Goal: Information Seeking & Learning: Learn about a topic

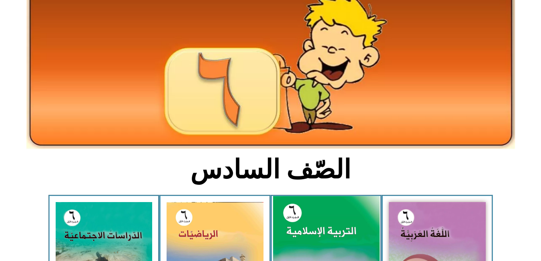
scroll to position [160, 0]
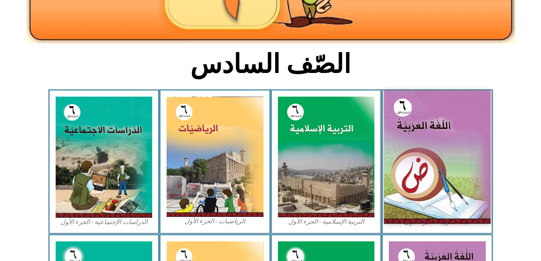
click at [484, 142] on img at bounding box center [437, 157] width 107 height 133
click at [420, 188] on img at bounding box center [437, 157] width 107 height 133
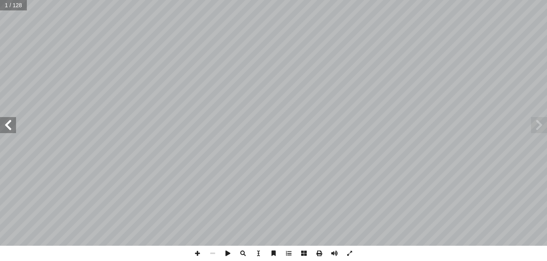
click at [10, 128] on span at bounding box center [8, 125] width 16 height 16
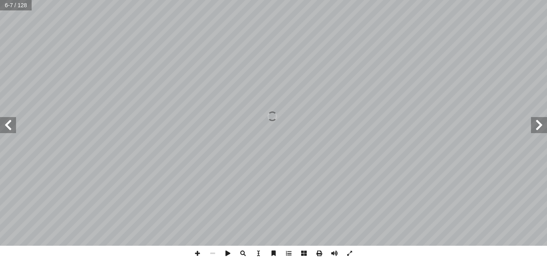
click at [10, 128] on span at bounding box center [8, 125] width 16 height 16
click at [8, 129] on span at bounding box center [8, 125] width 16 height 16
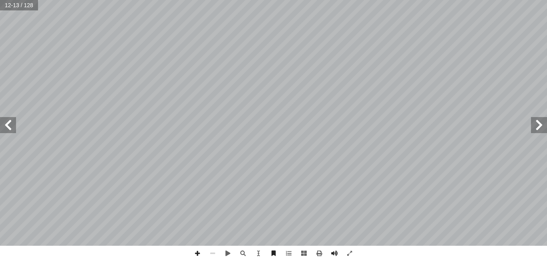
click at [12, 130] on span at bounding box center [8, 125] width 16 height 16
click at [12, 129] on span at bounding box center [8, 125] width 16 height 16
